Goal: Navigation & Orientation: Find specific page/section

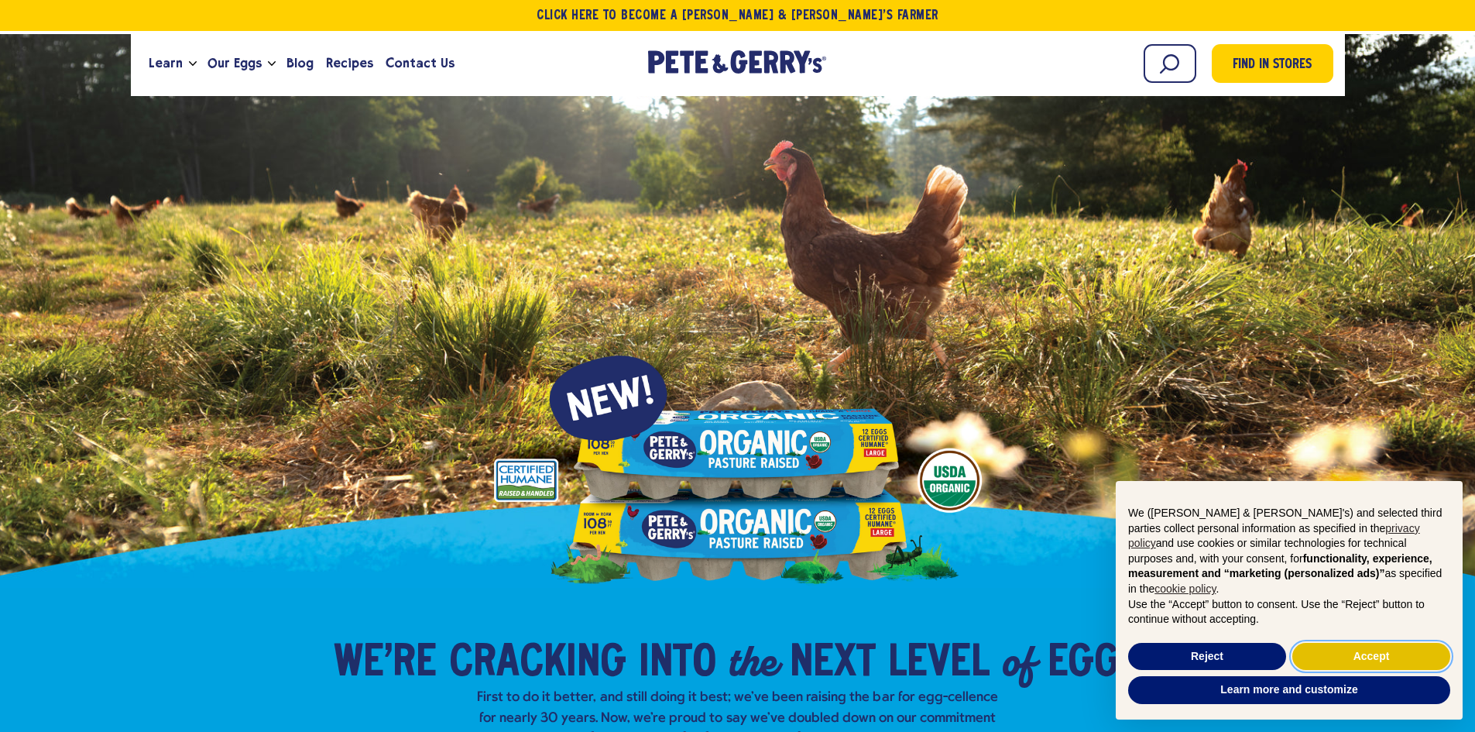
click at [1361, 654] on button "Accept" at bounding box center [1372, 657] width 158 height 28
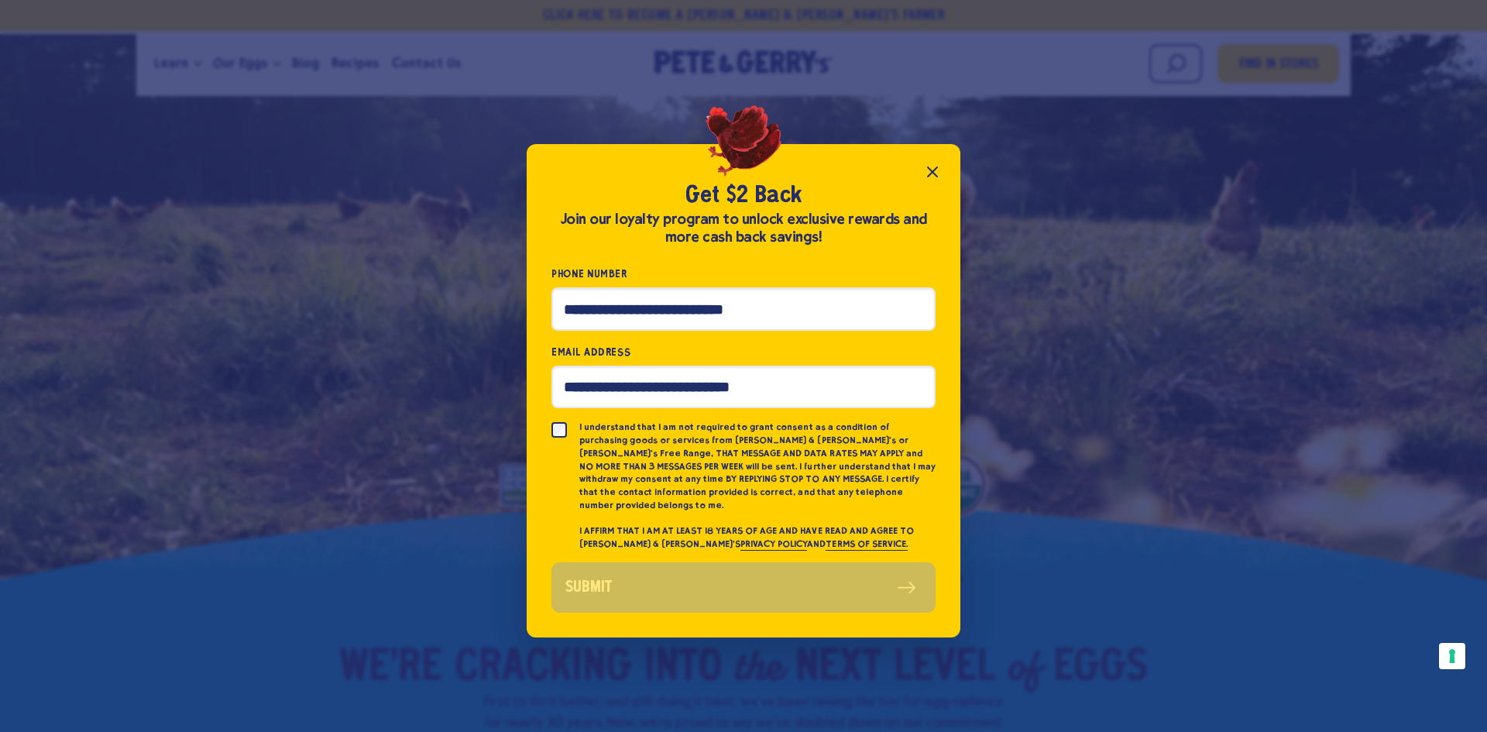
click at [929, 176] on icon "Close popup" at bounding box center [932, 172] width 19 height 19
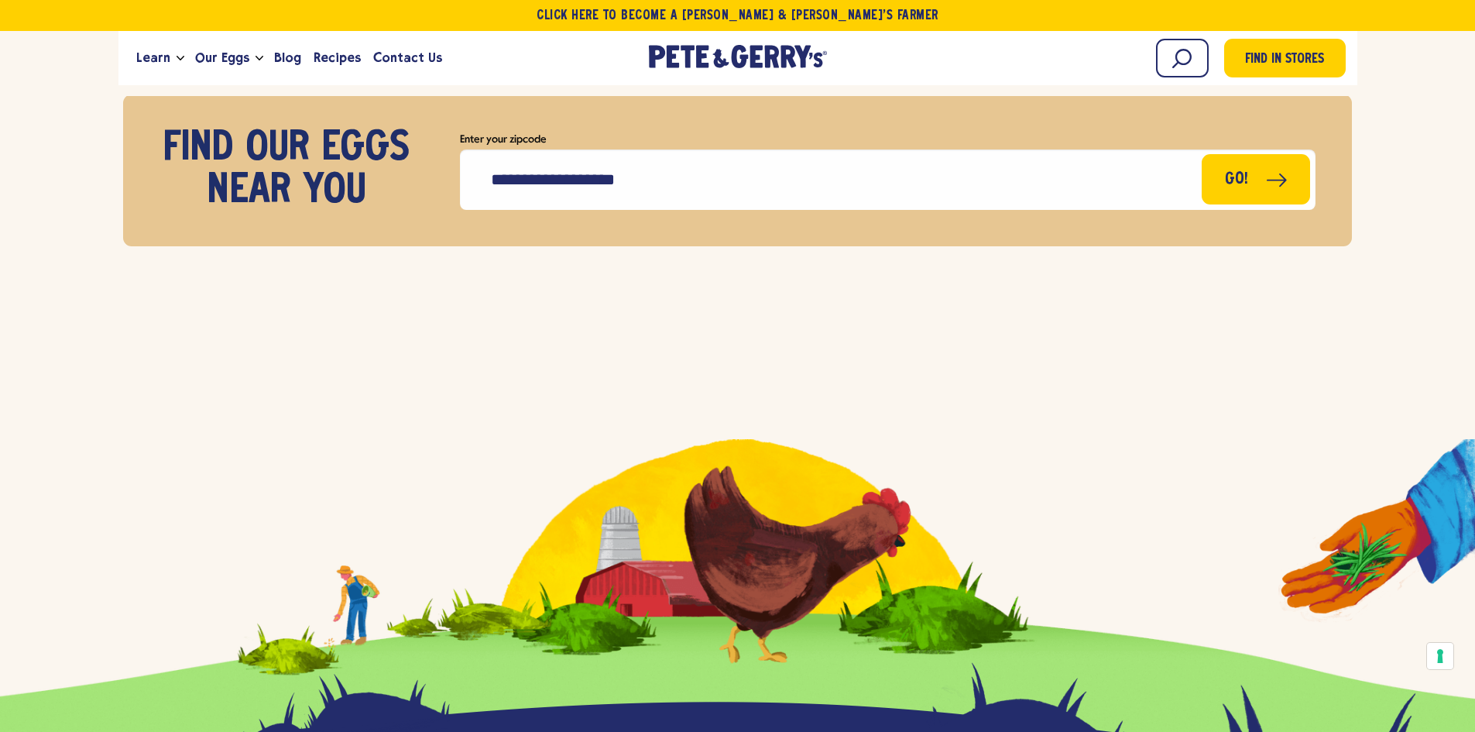
scroll to position [6992, 0]
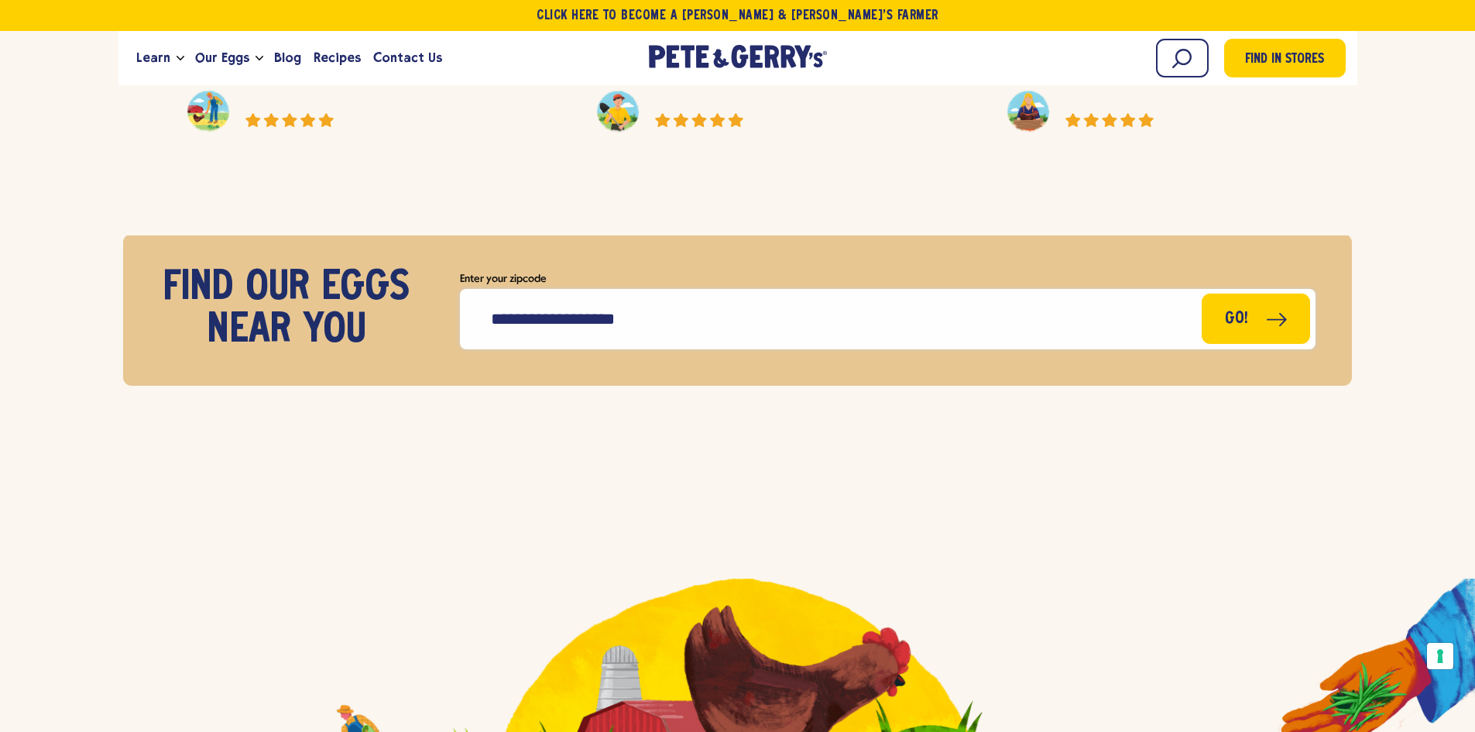
click at [851, 290] on input "Enter your zipcode" at bounding box center [888, 319] width 856 height 60
type input "*****"
click at [1213, 290] on button "Go!" at bounding box center [1256, 315] width 111 height 51
